Goal: Information Seeking & Learning: Learn about a topic

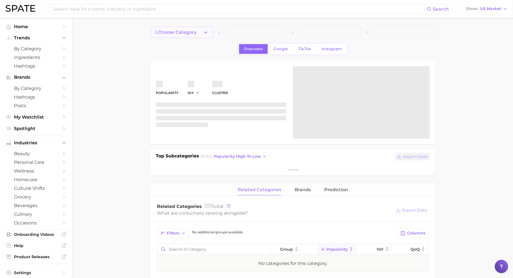
click at [168, 36] on button "1. Choose Category" at bounding box center [182, 32] width 63 height 11
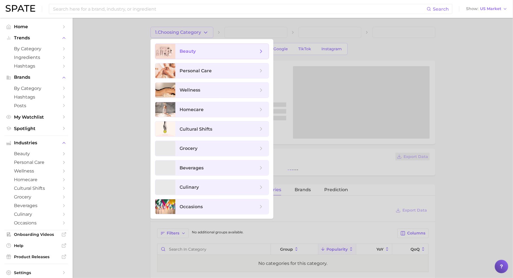
click at [179, 52] on span "beauty" at bounding box center [221, 51] width 93 height 15
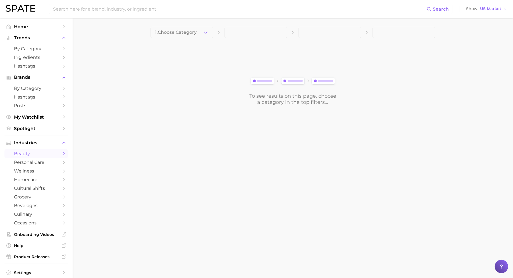
click at [246, 32] on span at bounding box center [256, 32] width 63 height 11
click at [192, 34] on span "1. Choose Category" at bounding box center [176, 32] width 42 height 5
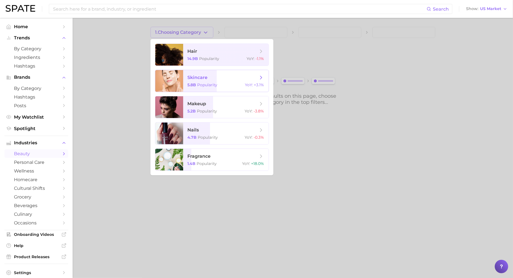
click at [201, 81] on span "skincare 5.8b Popularity YoY : +3.1%" at bounding box center [225, 81] width 85 height 22
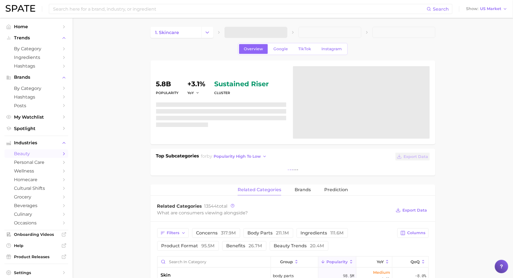
click at [258, 32] on span at bounding box center [256, 32] width 63 height 11
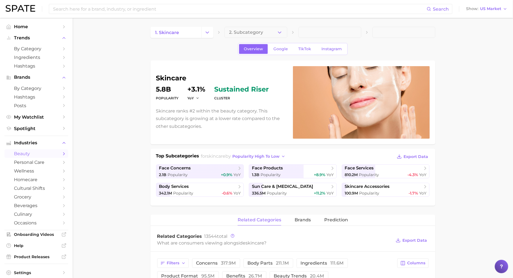
click at [258, 32] on span "2. Subcategory" at bounding box center [246, 32] width 34 height 5
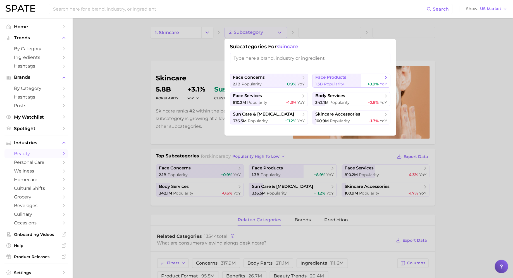
click at [330, 78] on span "face products" at bounding box center [331, 77] width 31 height 5
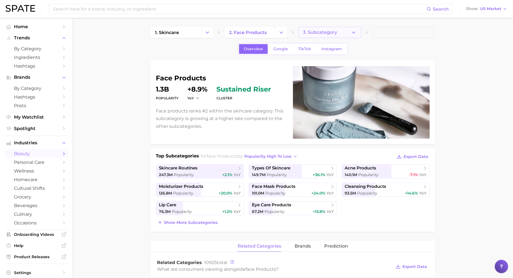
click at [319, 35] on span "3. Subcategory" at bounding box center [320, 32] width 34 height 5
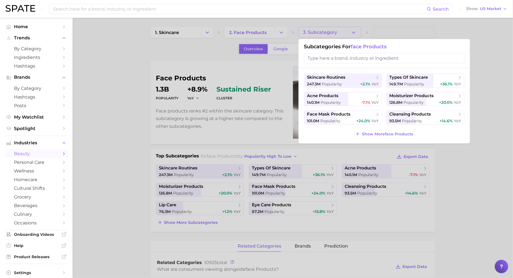
click at [340, 33] on div at bounding box center [256, 139] width 513 height 278
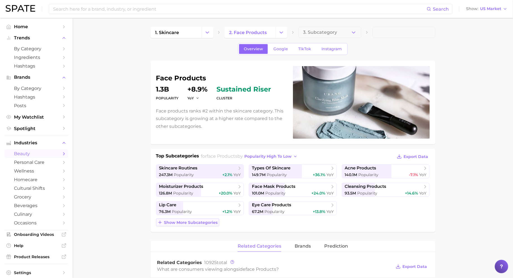
click at [197, 222] on span "Show more subcategories" at bounding box center [191, 222] width 54 height 5
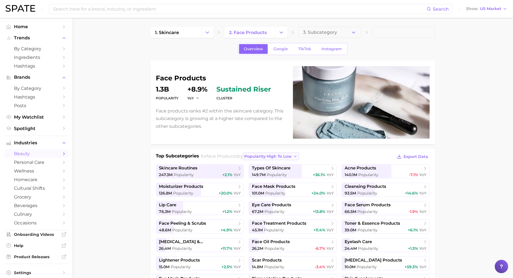
click at [265, 158] on button "popularity high to low" at bounding box center [271, 157] width 56 height 8
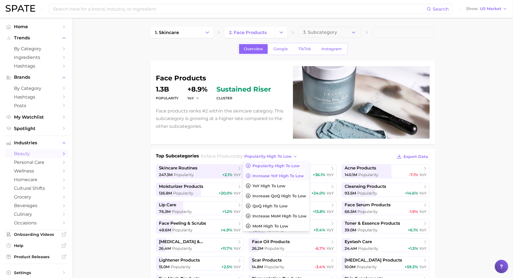
click at [274, 175] on span "Increase YoY high to low" at bounding box center [277, 176] width 51 height 5
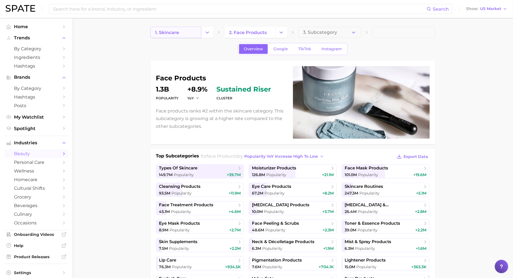
click at [174, 33] on span "1. skincare" at bounding box center [167, 32] width 24 height 5
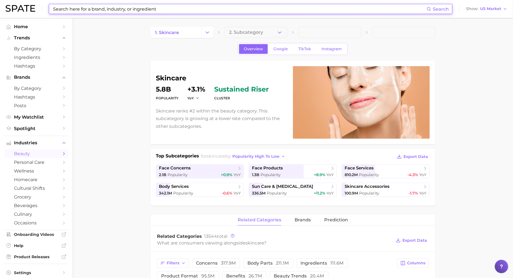
click at [139, 6] on input at bounding box center [240, 8] width 374 height 9
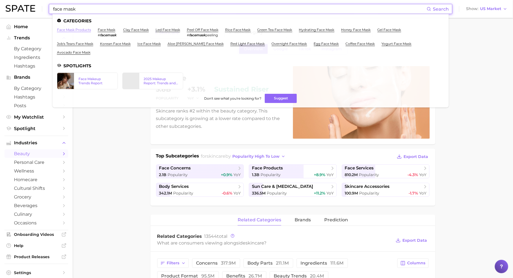
type input "face mask"
click at [71, 31] on link "face mask products" at bounding box center [74, 30] width 34 height 4
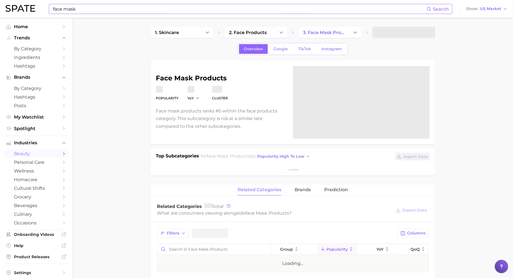
click at [88, 9] on input "face mask" at bounding box center [240, 8] width 374 height 9
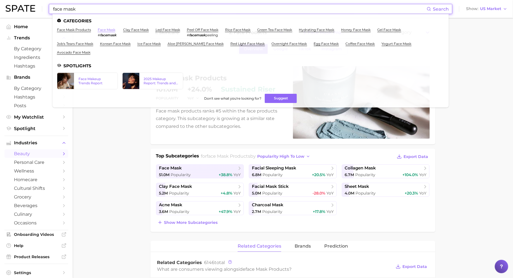
click at [107, 32] on link "face mask" at bounding box center [107, 30] width 18 height 4
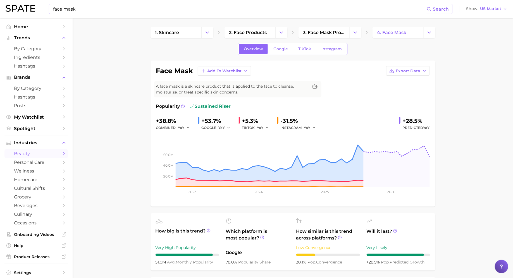
click at [97, 9] on input "face mask" at bounding box center [240, 8] width 374 height 9
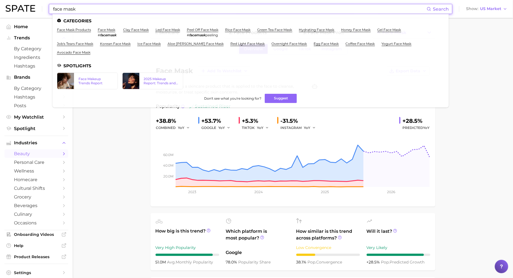
click at [97, 9] on input "face mask" at bounding box center [240, 8] width 374 height 9
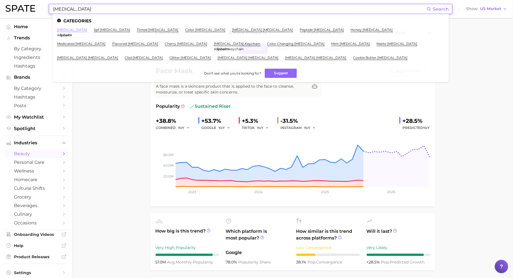
click at [69, 28] on link "[MEDICAL_DATA]" at bounding box center [72, 30] width 30 height 4
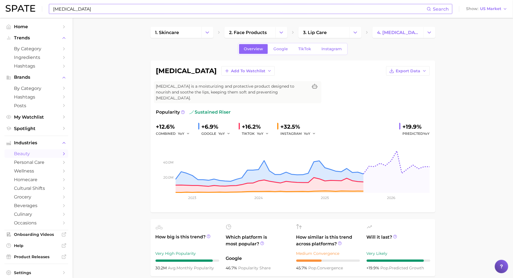
click at [149, 10] on input "[MEDICAL_DATA]" at bounding box center [240, 8] width 374 height 9
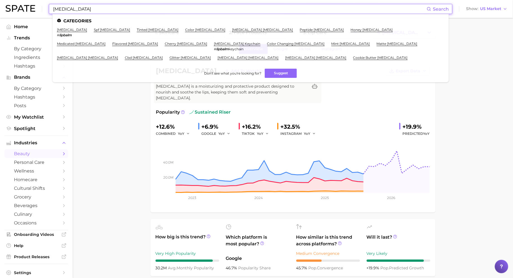
click at [149, 10] on input "[MEDICAL_DATA]" at bounding box center [240, 8] width 374 height 9
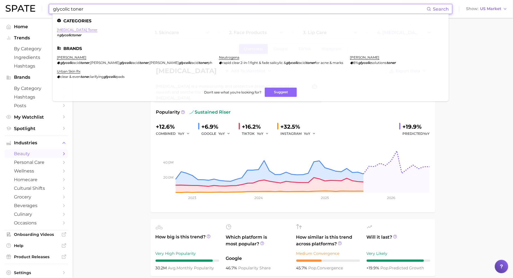
click at [68, 32] on link "[MEDICAL_DATA] toner" at bounding box center [77, 30] width 40 height 4
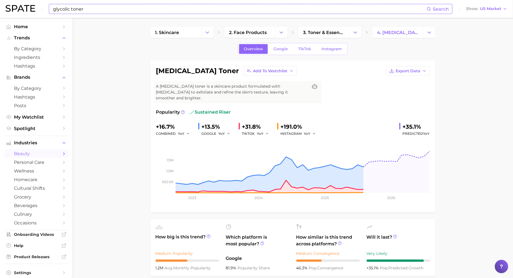
click at [172, 13] on input "glycolic toner" at bounding box center [240, 8] width 374 height 9
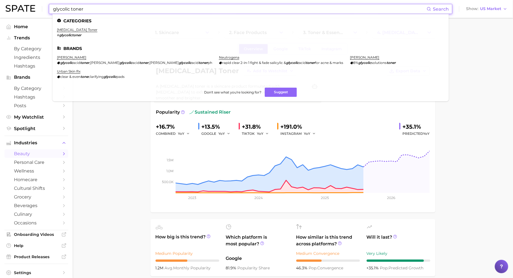
click at [172, 13] on input "glycolic toner" at bounding box center [240, 8] width 374 height 9
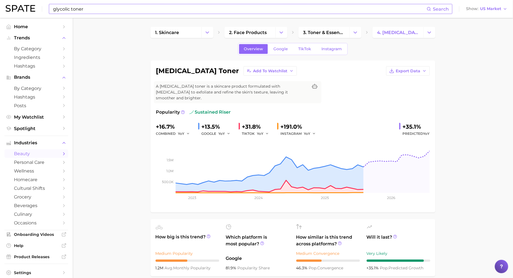
click at [108, 8] on input "glycolic toner" at bounding box center [240, 8] width 374 height 9
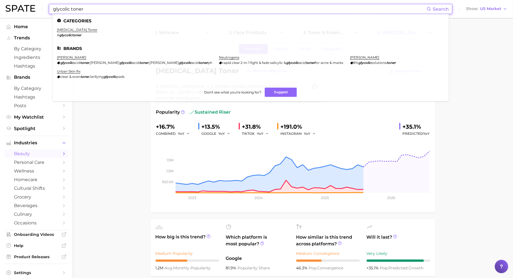
click at [108, 8] on input "glycolic toner" at bounding box center [240, 8] width 374 height 9
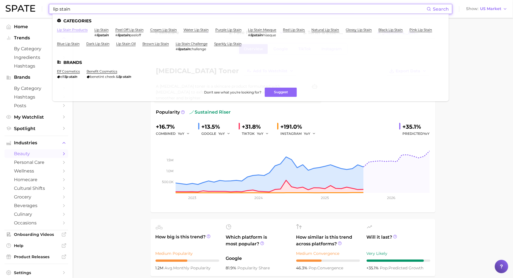
type input "lip stain"
click at [66, 29] on link "lip stain products" at bounding box center [72, 30] width 31 height 4
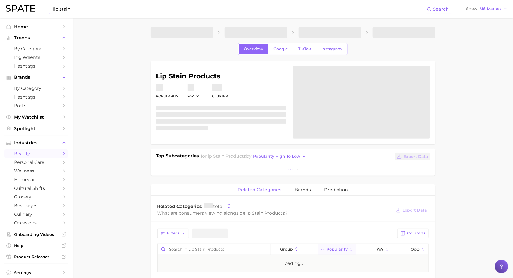
click at [88, 10] on input "lip stain" at bounding box center [240, 8] width 374 height 9
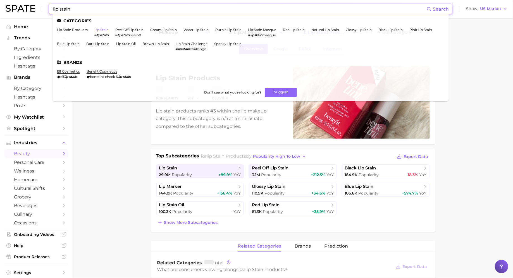
click at [104, 30] on link "lip stain" at bounding box center [101, 30] width 14 height 4
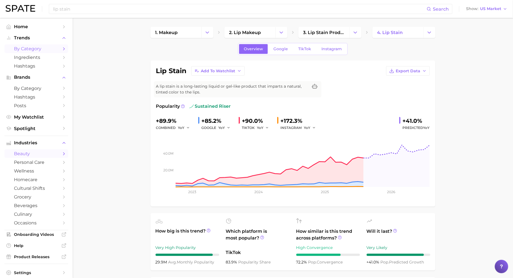
click at [30, 50] on span "by Category" at bounding box center [36, 48] width 45 height 5
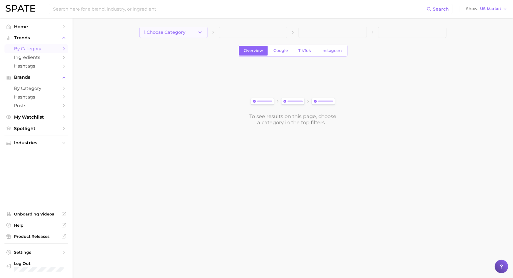
click at [182, 28] on button "1. Choose Category" at bounding box center [173, 32] width 68 height 11
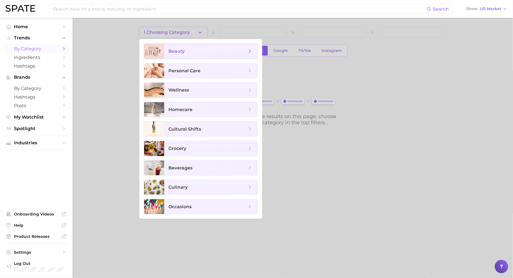
click at [182, 49] on span "beauty" at bounding box center [177, 51] width 16 height 5
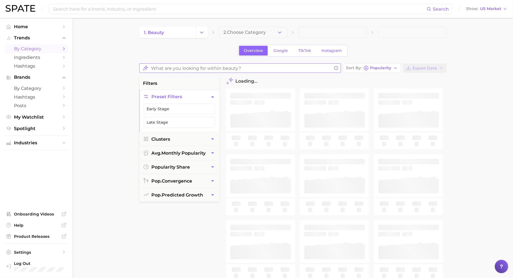
click at [196, 72] on input "What are you looking for within beauty?" at bounding box center [241, 68] width 180 height 11
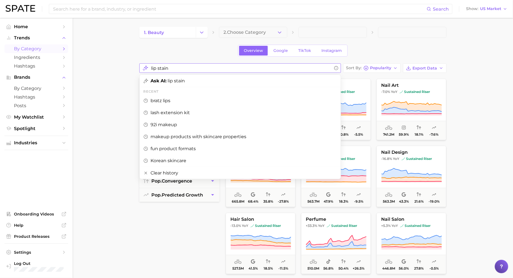
click at [197, 75] on div "Ask AI: lip stain" at bounding box center [240, 81] width 201 height 12
type input "lip stain"
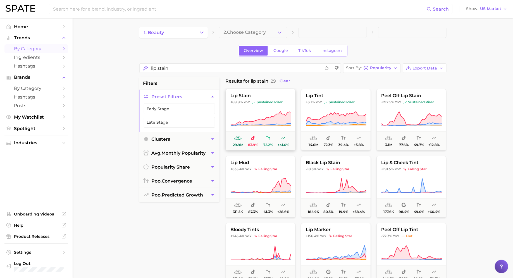
click at [261, 114] on icon at bounding box center [260, 119] width 61 height 16
